Goal: Information Seeking & Learning: Learn about a topic

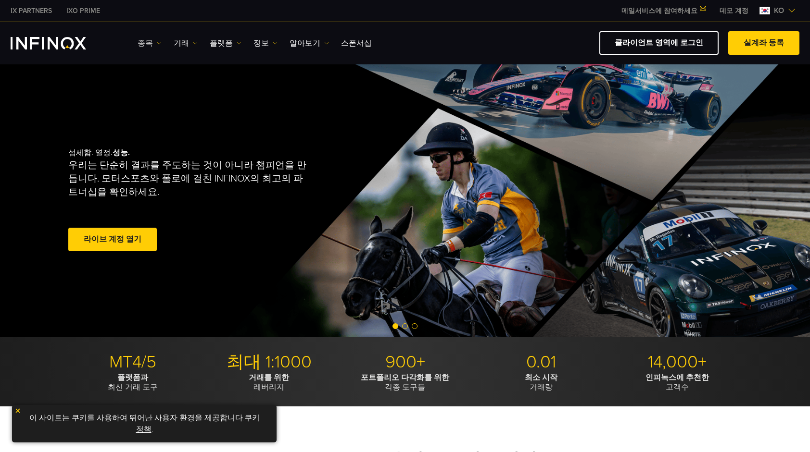
click at [158, 41] on img at bounding box center [159, 43] width 5 height 5
click at [155, 68] on link "종목" at bounding box center [163, 73] width 52 height 21
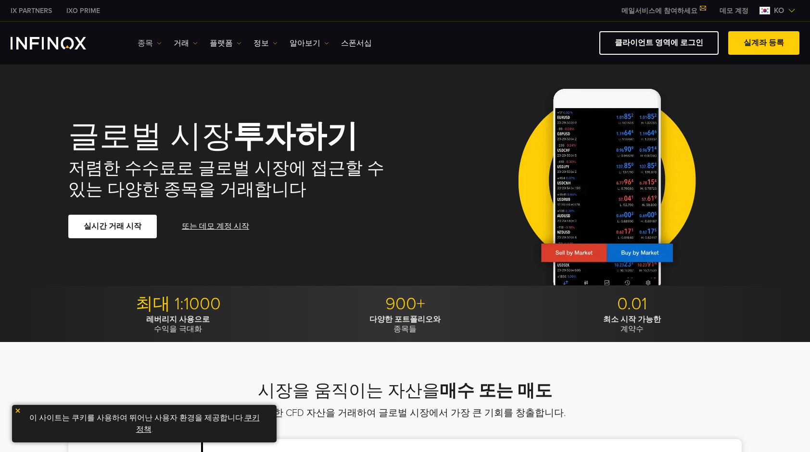
click at [145, 42] on link "종목" at bounding box center [149, 43] width 24 height 12
click at [154, 89] on link "상품 정보" at bounding box center [163, 94] width 52 height 21
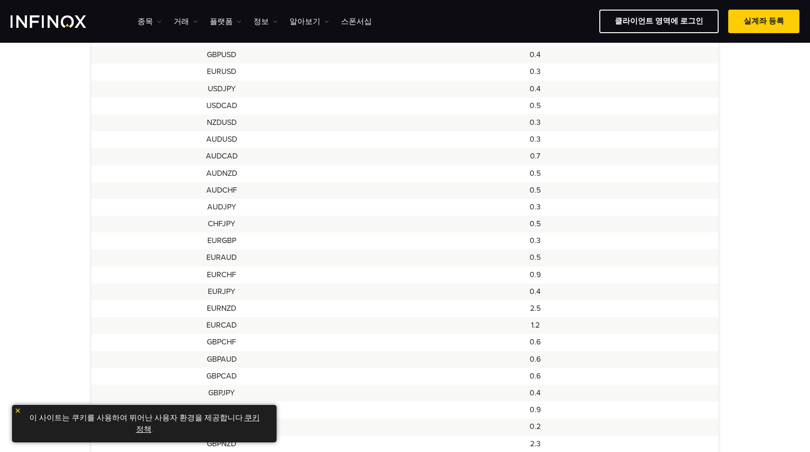
scroll to position [192, 0]
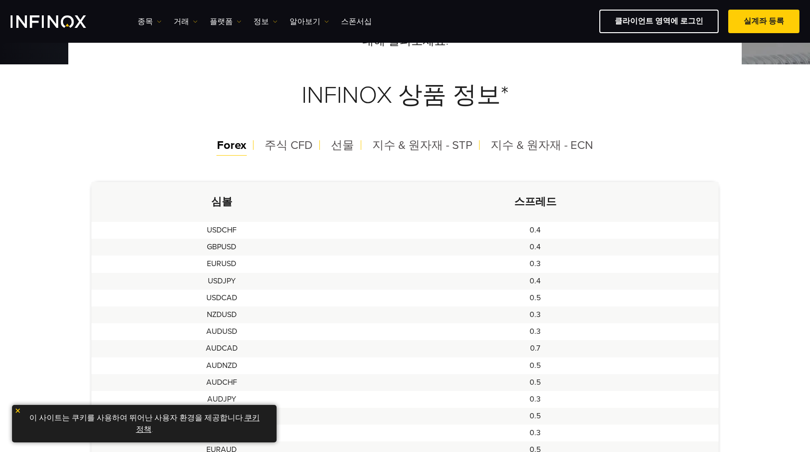
click at [246, 147] on span "Forex" at bounding box center [231, 145] width 29 height 14
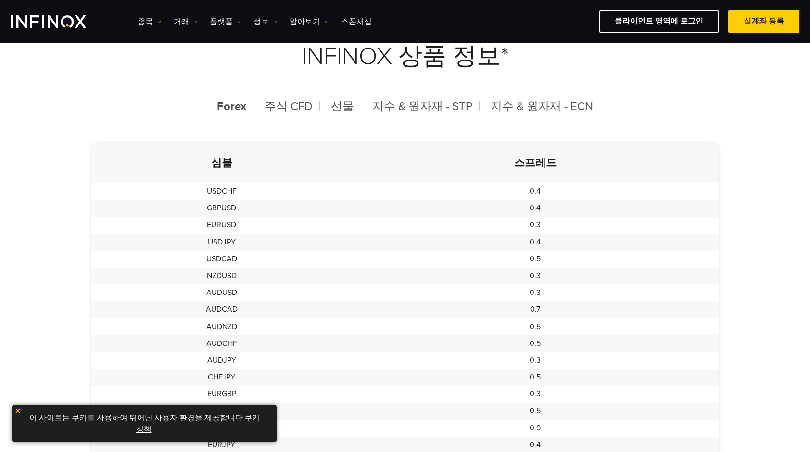
scroll to position [240, 0]
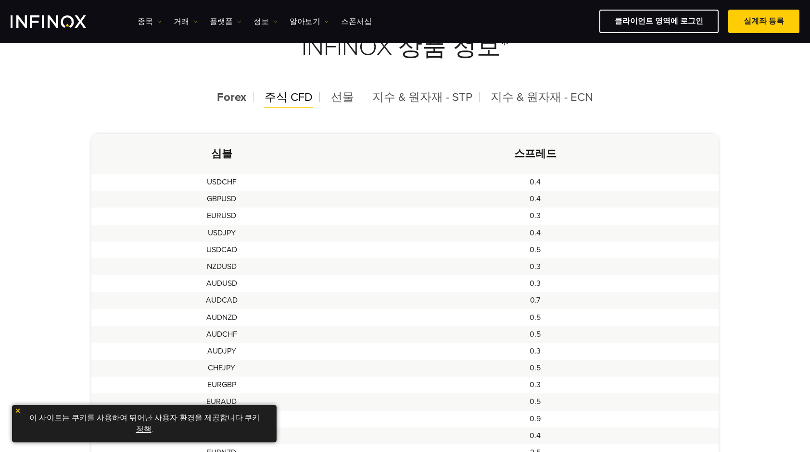
click at [292, 100] on span "주식 CFD" at bounding box center [288, 97] width 48 height 14
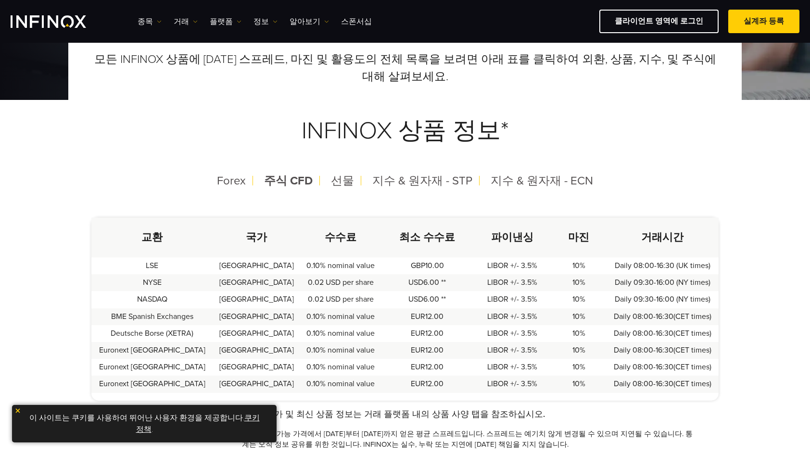
scroll to position [144, 0]
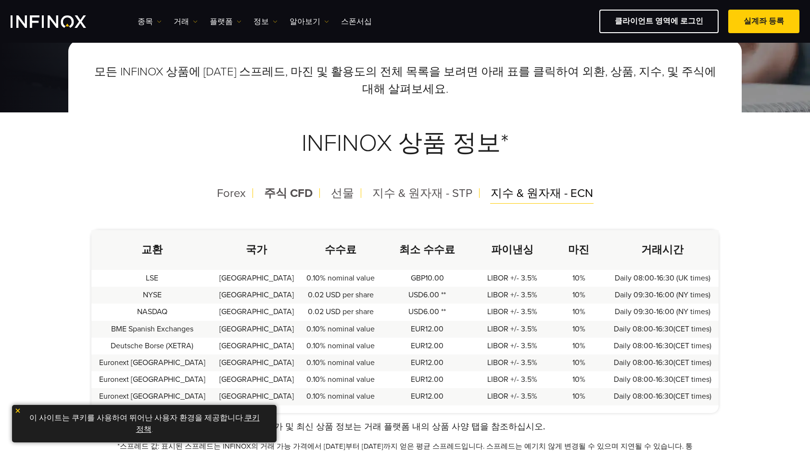
click at [503, 190] on span "지수 & 원자재 - ECN" at bounding box center [541, 194] width 102 height 14
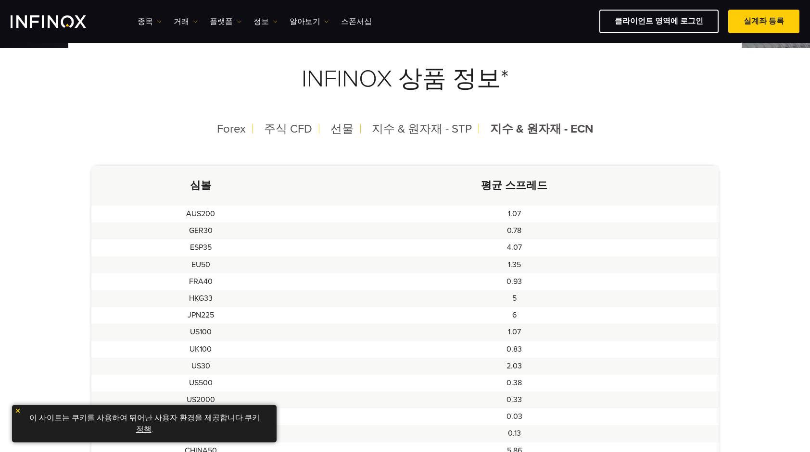
scroll to position [192, 0]
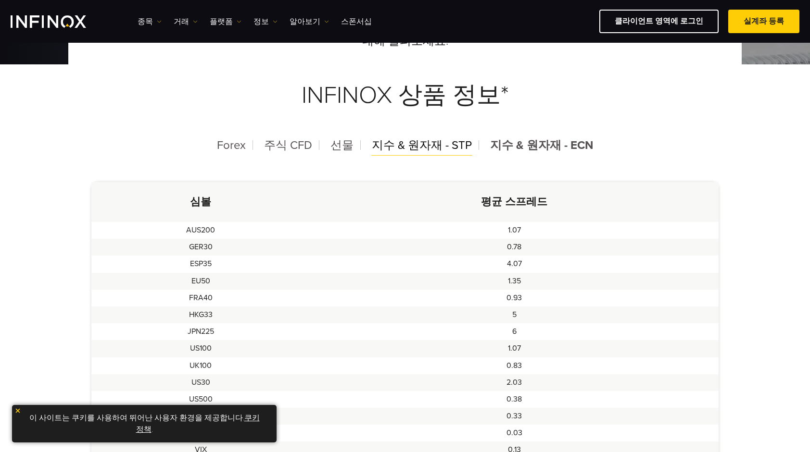
click at [426, 147] on span "지수 & 원자재 - STP" at bounding box center [422, 145] width 100 height 14
click at [396, 147] on span "지수 & 원자재 - STP" at bounding box center [422, 145] width 101 height 14
click at [342, 146] on span "선물" at bounding box center [341, 145] width 23 height 14
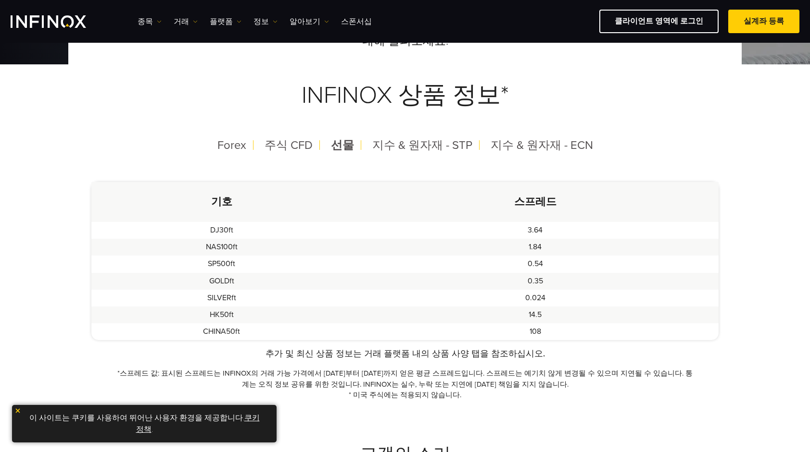
click at [230, 250] on td "NAS100ft" at bounding box center [221, 247] width 261 height 17
drag, startPoint x: 230, startPoint y: 250, endPoint x: 263, endPoint y: 250, distance: 33.7
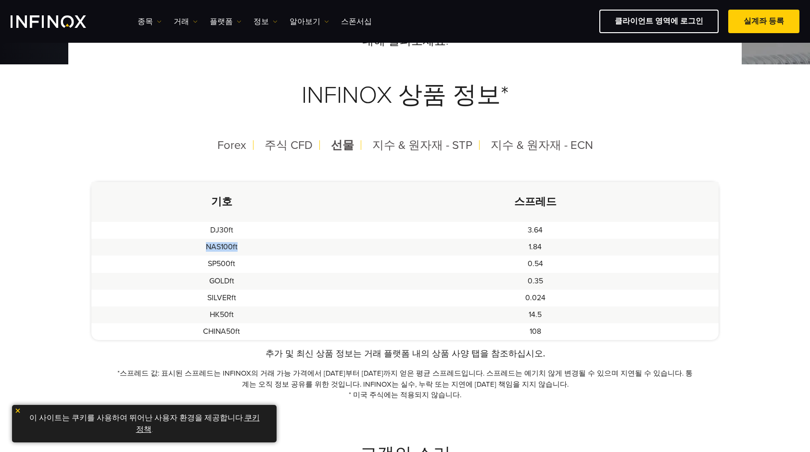
click at [263, 250] on td "NAS100ft" at bounding box center [221, 247] width 261 height 17
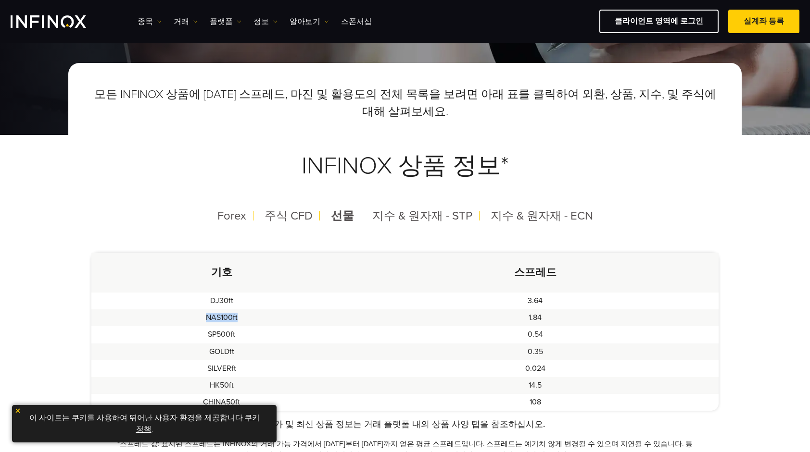
scroll to position [96, 0]
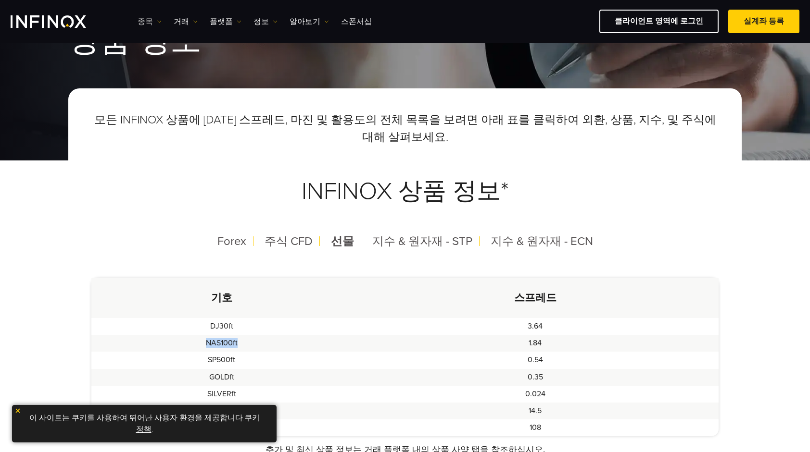
click at [145, 21] on link "종목" at bounding box center [149, 22] width 24 height 12
click at [181, 20] on link "거래" at bounding box center [186, 22] width 24 height 12
click at [187, 69] on link "시장 시간" at bounding box center [200, 72] width 52 height 21
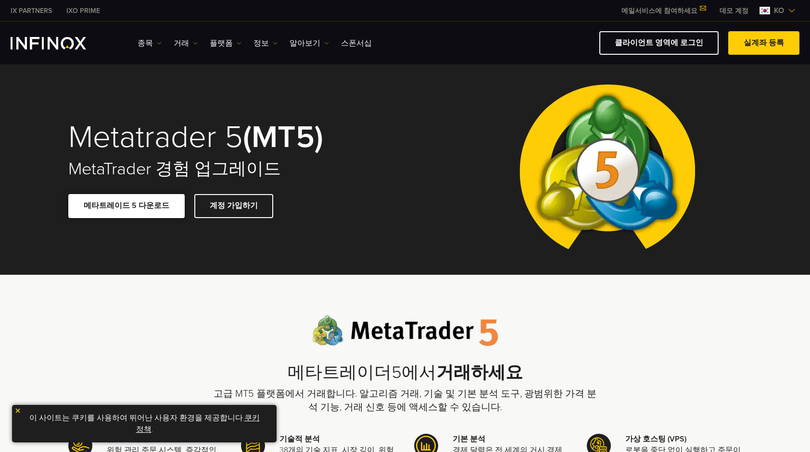
click at [126, 206] on span at bounding box center [126, 206] width 0 height 0
